Goal: Information Seeking & Learning: Learn about a topic

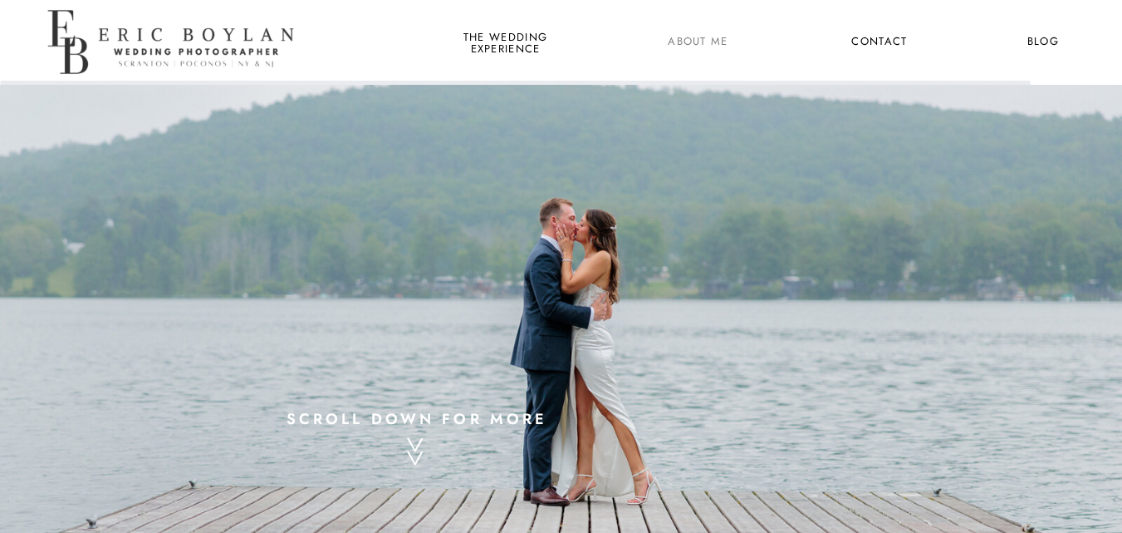
click at [705, 39] on nav "About Me" at bounding box center [698, 43] width 81 height 22
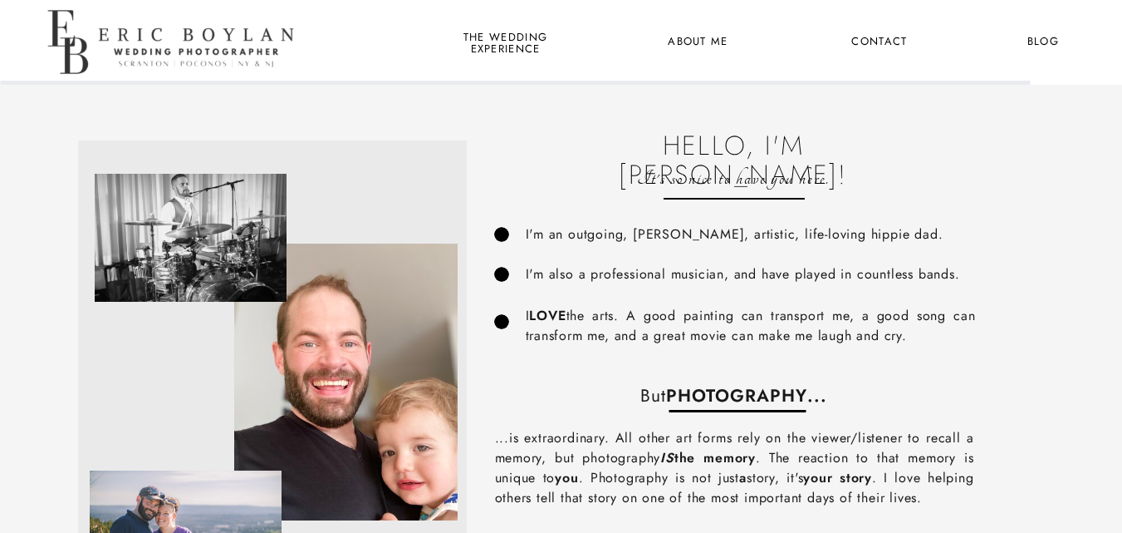
drag, startPoint x: 515, startPoint y: 126, endPoint x: 528, endPoint y: 140, distance: 19.4
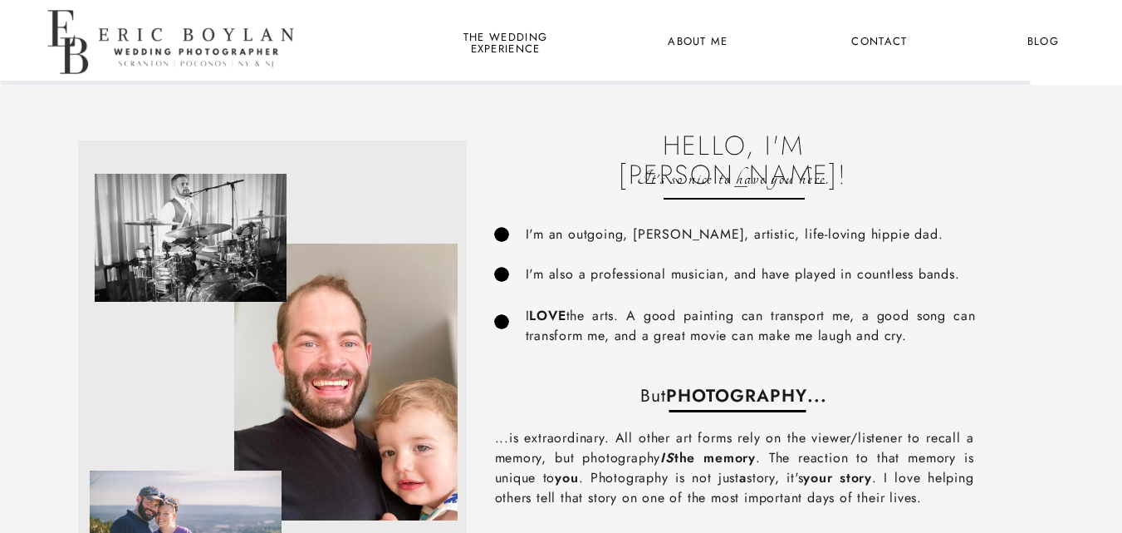
drag, startPoint x: 485, startPoint y: 120, endPoint x: 500, endPoint y: 142, distance: 27.0
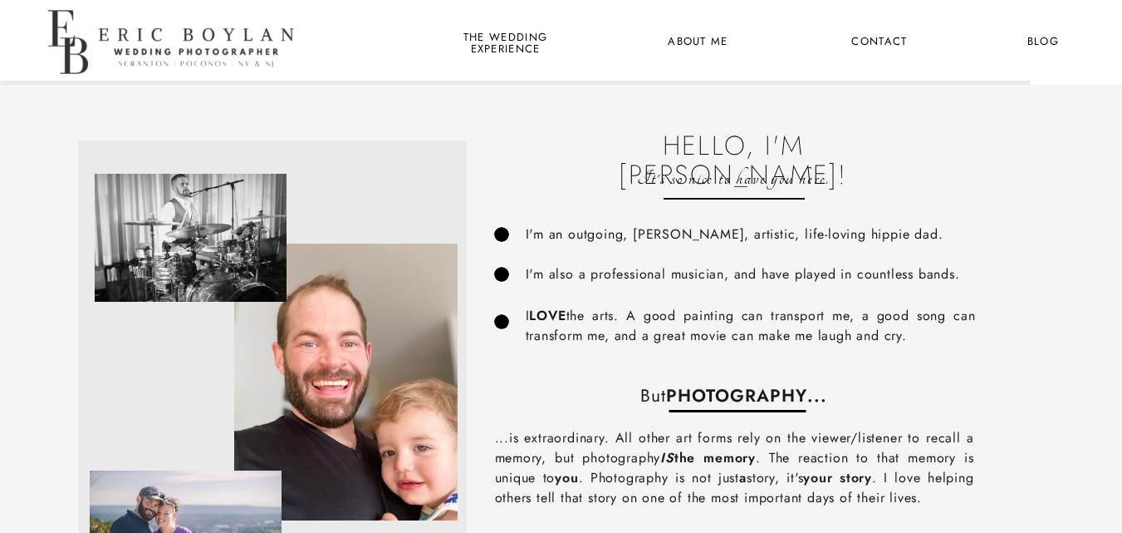
drag, startPoint x: 501, startPoint y: 142, endPoint x: 510, endPoint y: 147, distance: 10.4
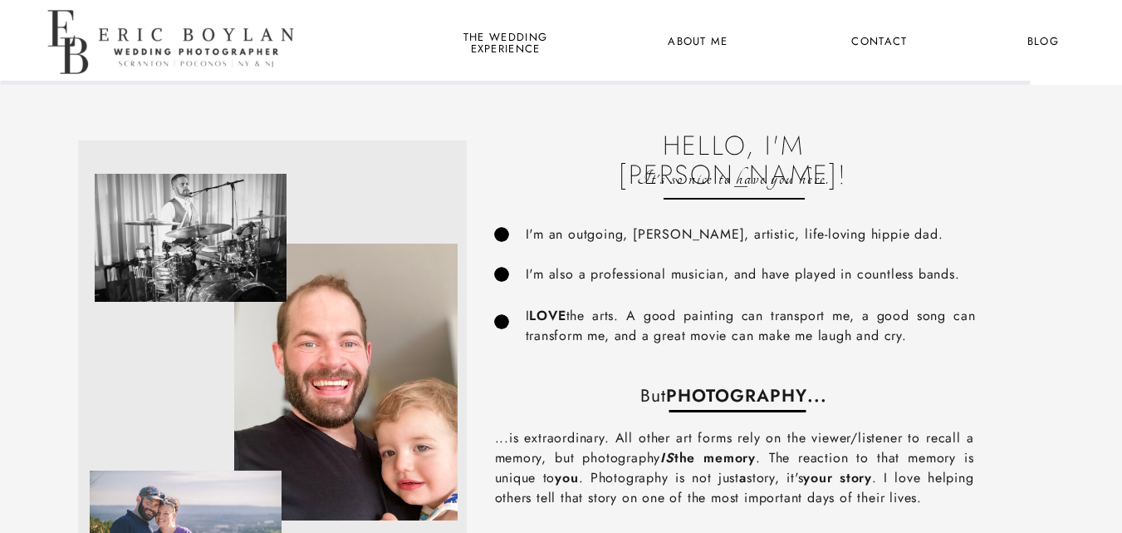
drag, startPoint x: 533, startPoint y: 153, endPoint x: 547, endPoint y: 156, distance: 13.7
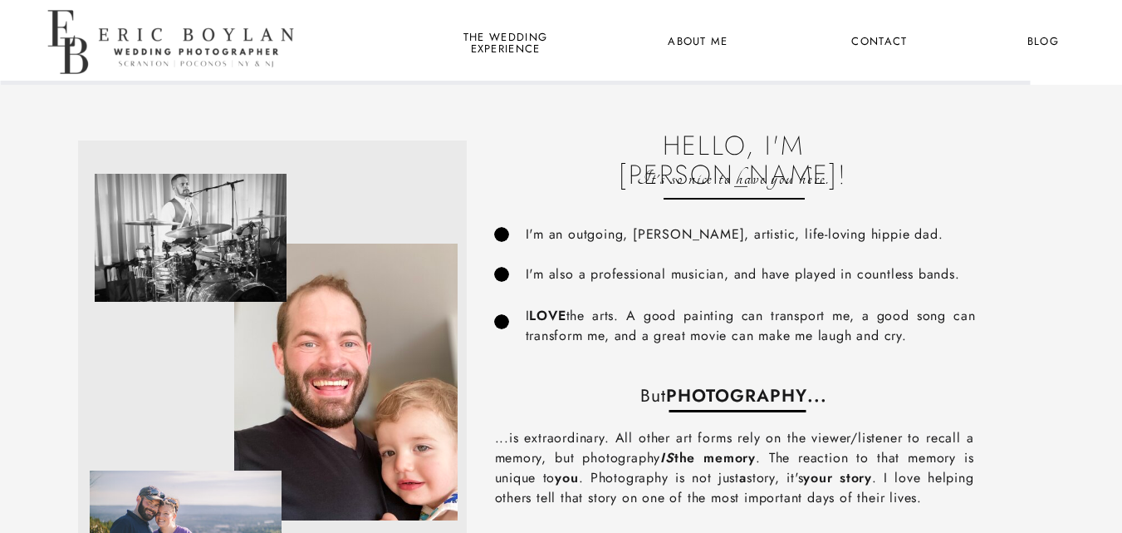
drag, startPoint x: 338, startPoint y: 204, endPoint x: 413, endPoint y: -72, distance: 286.6
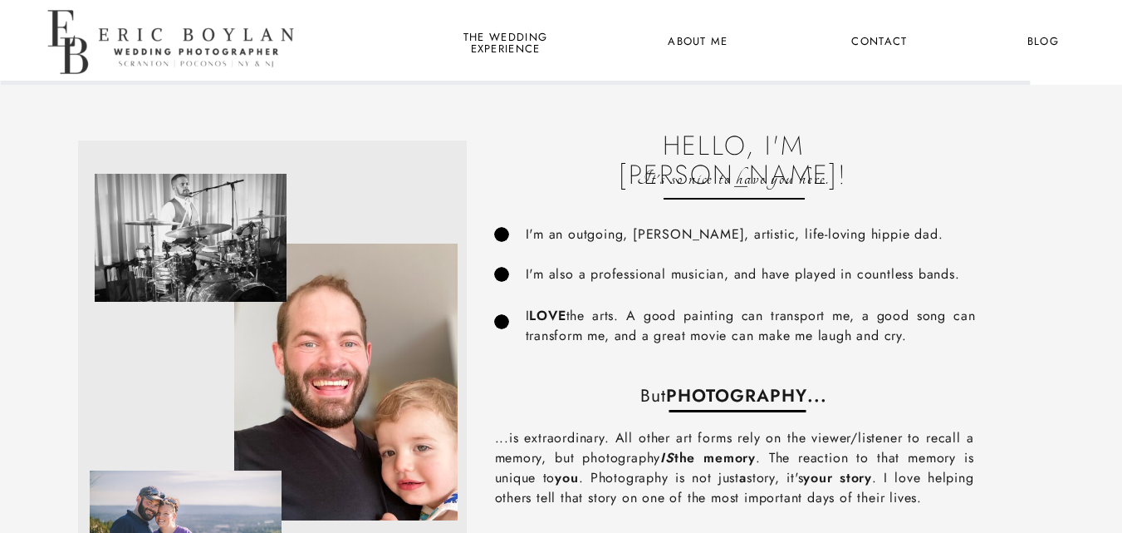
drag, startPoint x: 413, startPoint y: -72, endPoint x: 782, endPoint y: 87, distance: 401.9
